Goal: Task Accomplishment & Management: Use online tool/utility

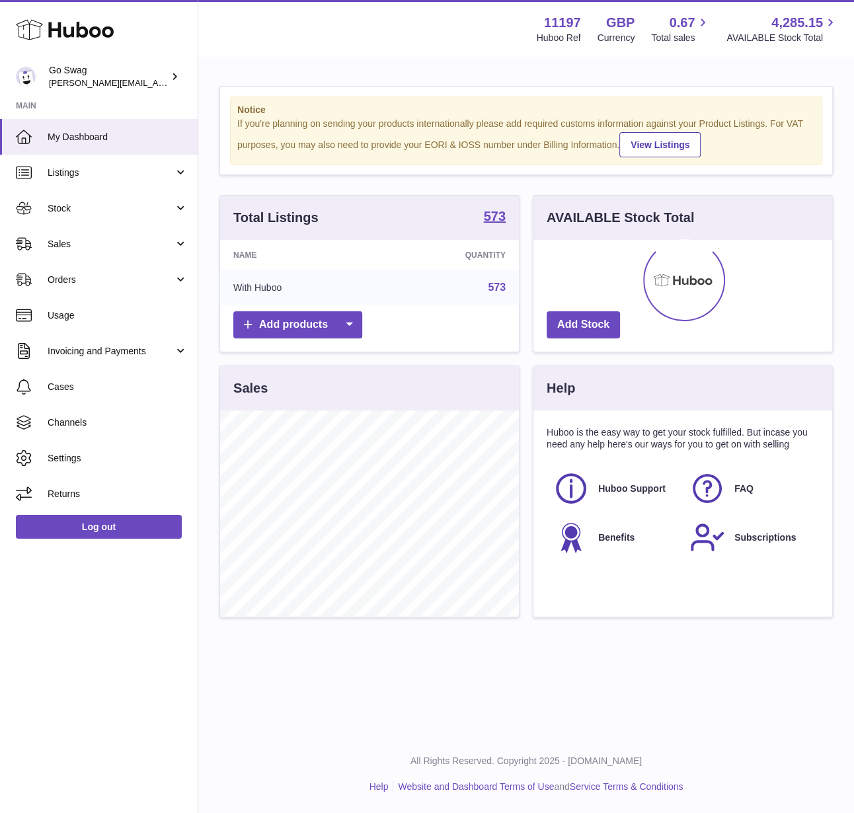
scroll to position [206, 299]
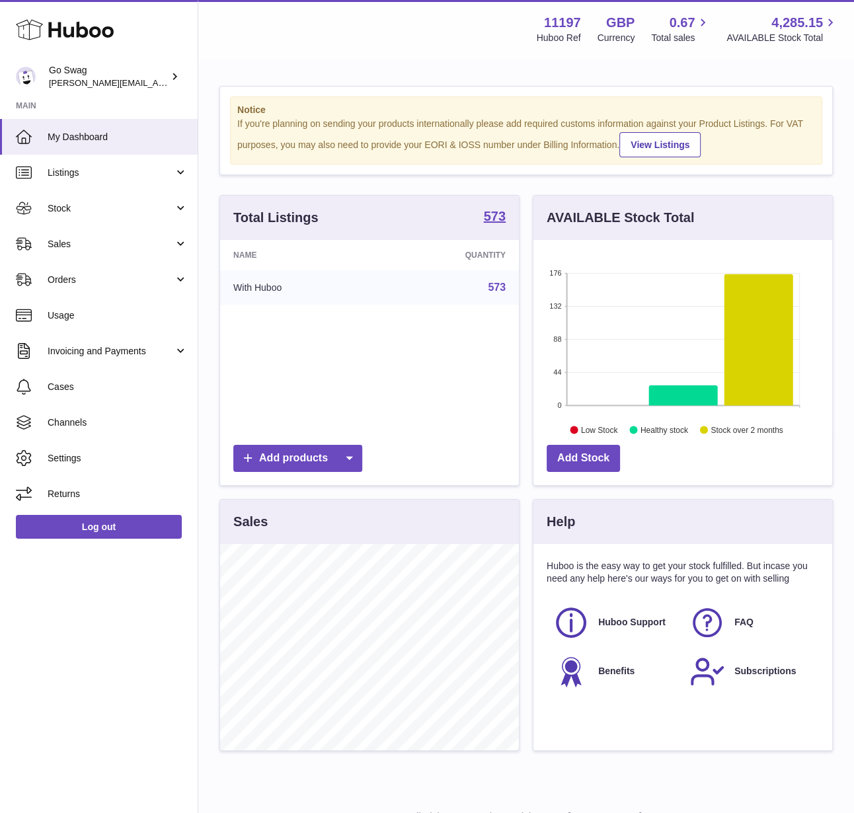
click at [374, 272] on td "With Huboo" at bounding box center [298, 287] width 157 height 34
click at [85, 208] on span "Stock" at bounding box center [111, 208] width 126 height 13
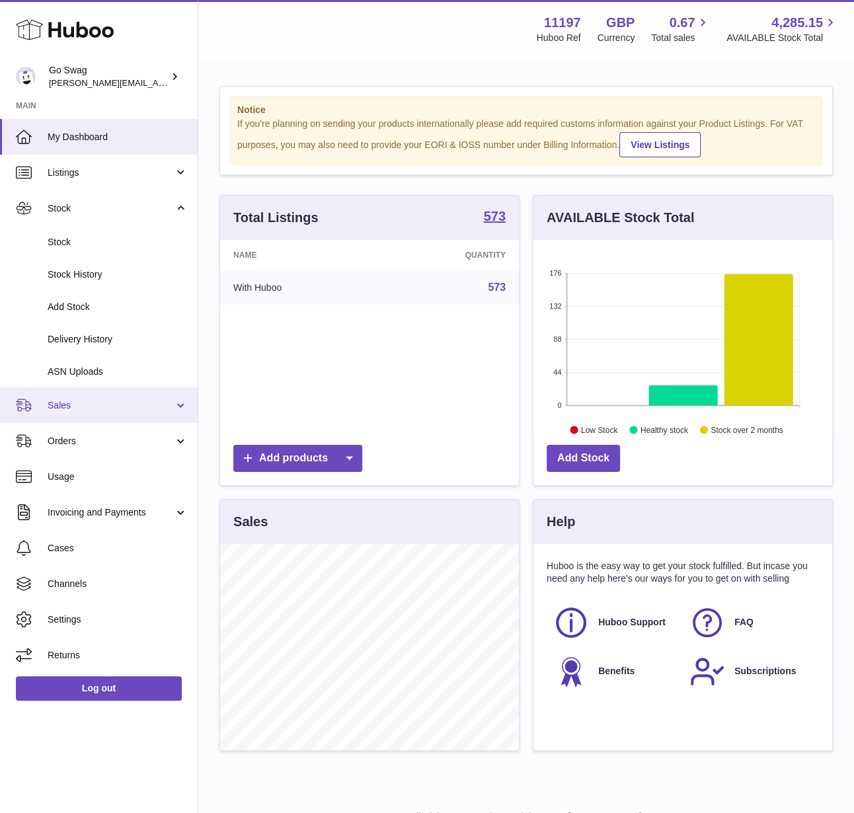
click at [98, 399] on span "Sales" at bounding box center [111, 405] width 126 height 13
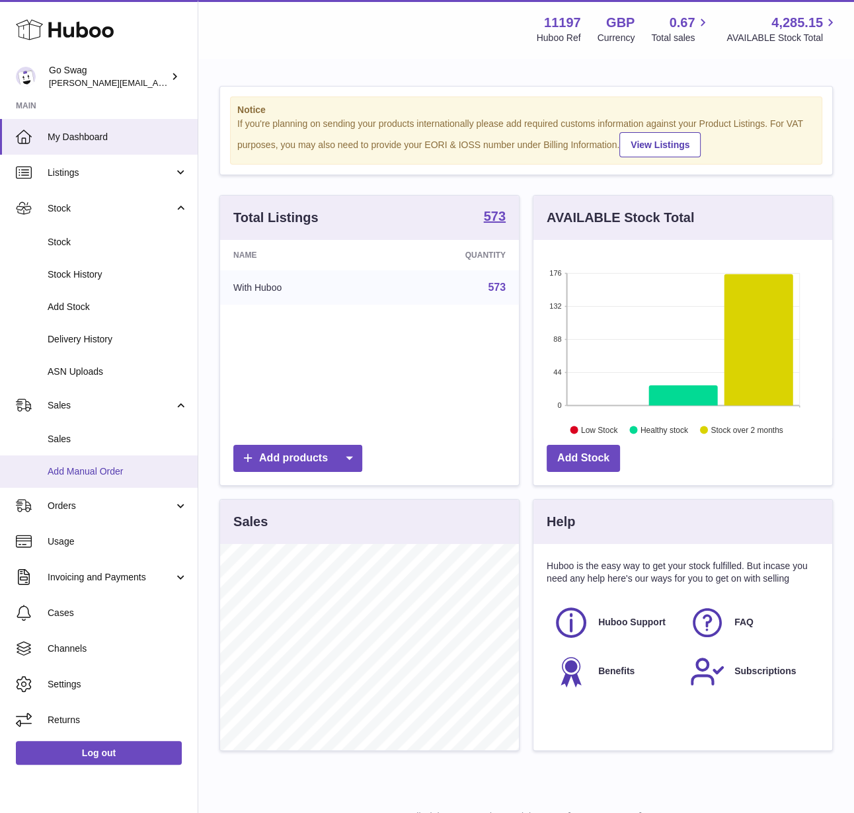
click at [89, 465] on span "Add Manual Order" at bounding box center [118, 471] width 140 height 13
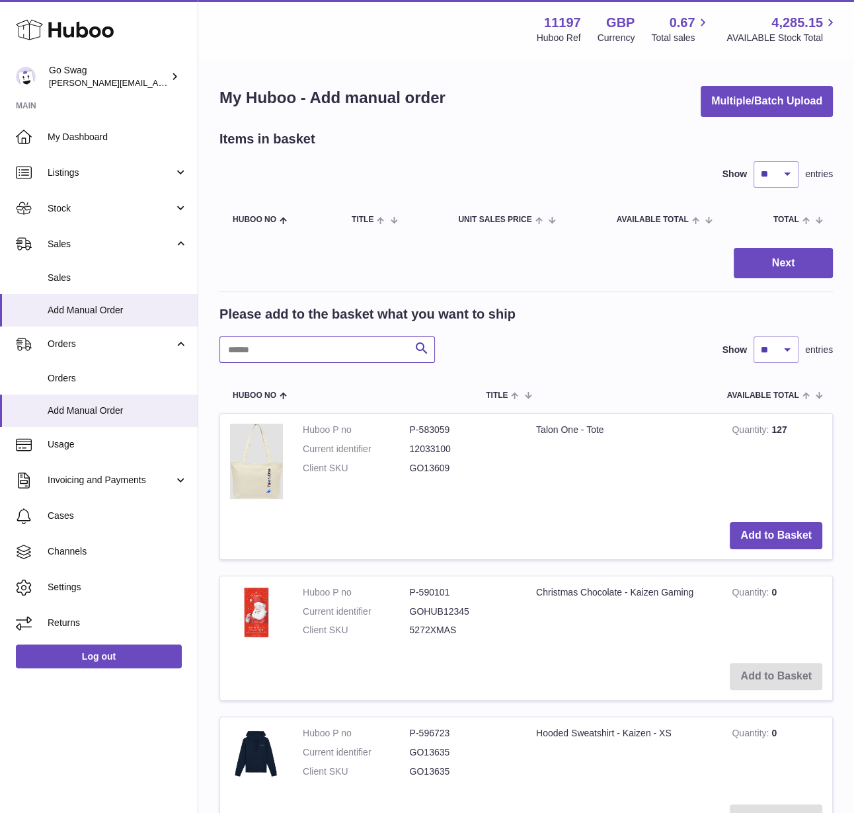
click at [311, 345] on input "text" at bounding box center [326, 349] width 215 height 26
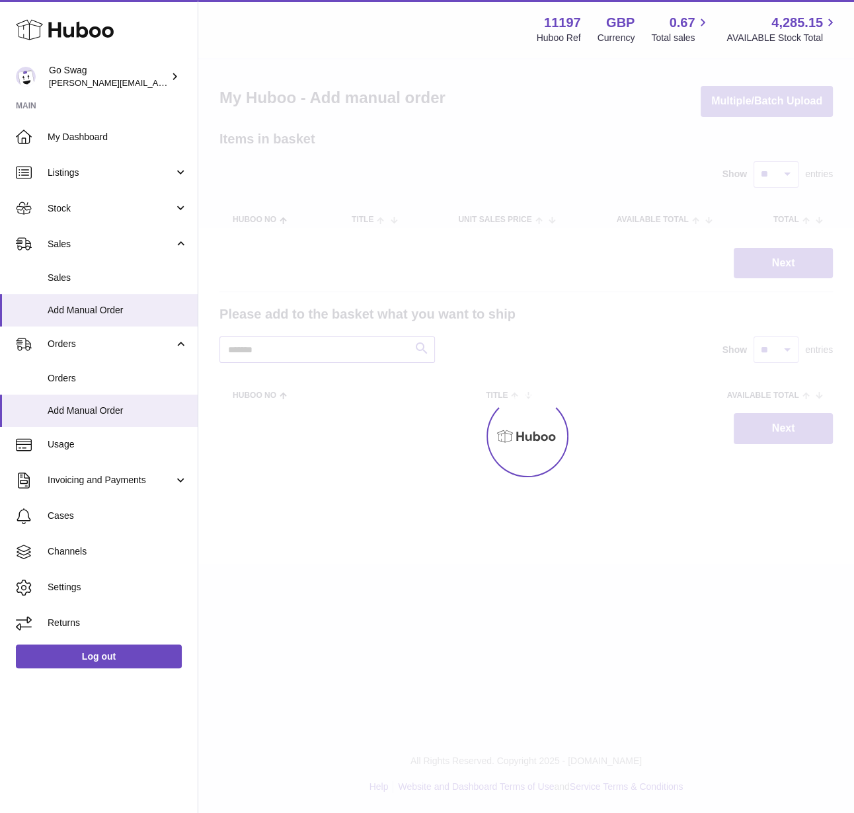
type input "*******"
